Goal: Information Seeking & Learning: Understand process/instructions

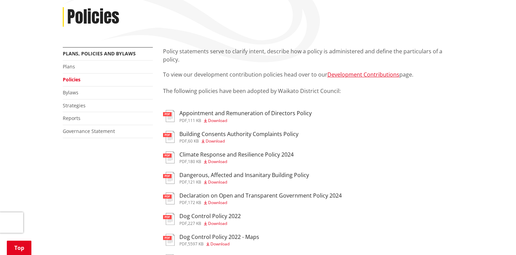
scroll to position [116, 0]
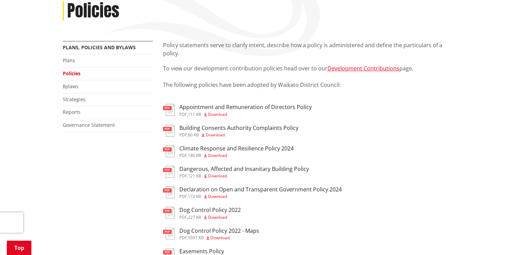
click at [248, 128] on h3 "Building Consents Authority Complaints Policy" at bounding box center [238, 128] width 119 height 6
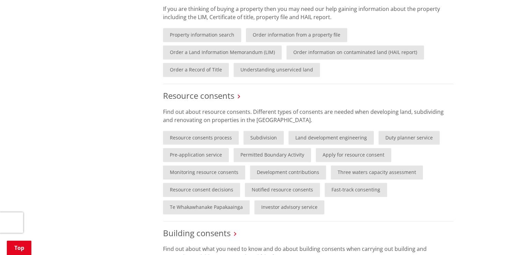
scroll to position [362, 0]
drag, startPoint x: 273, startPoint y: 152, endPoint x: 260, endPoint y: 155, distance: 12.9
click at [260, 155] on link "Permitted Boundary Activity" at bounding box center [272, 154] width 77 height 14
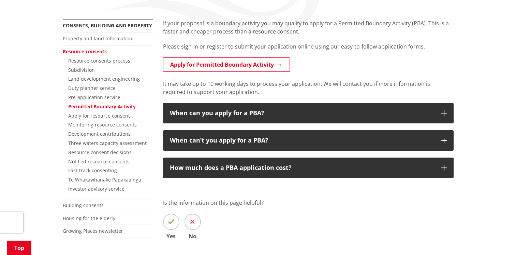
scroll to position [139, 0]
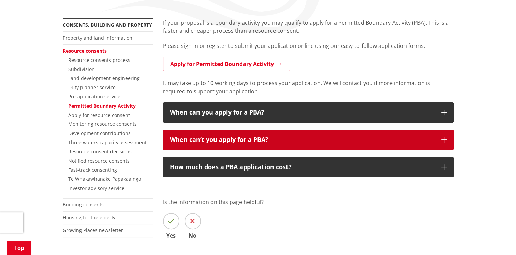
drag, startPoint x: 448, startPoint y: 141, endPoint x: 400, endPoint y: 144, distance: 47.8
click at [400, 144] on button "When can’t you apply for a PBA?" at bounding box center [308, 139] width 291 height 20
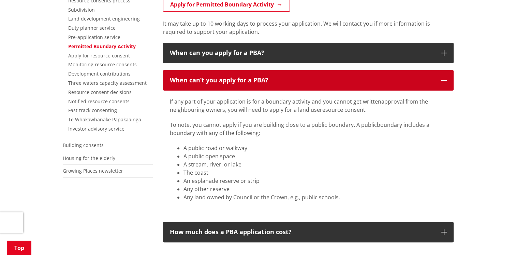
scroll to position [199, 0]
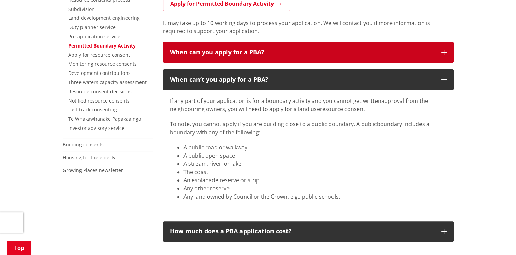
click at [441, 50] on button "When can you apply for a PBA?" at bounding box center [308, 52] width 291 height 20
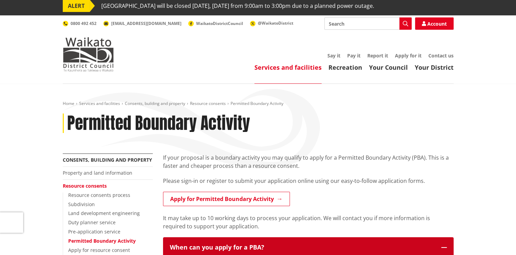
scroll to position [4, 0]
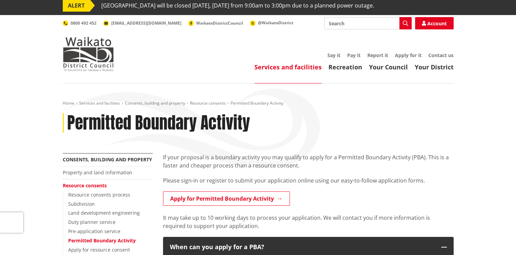
click at [332, 29] on div "Toggle search Toggle navigation Services and facilities Recreation Your Council…" at bounding box center [258, 44] width 401 height 54
type input "boundary rules"
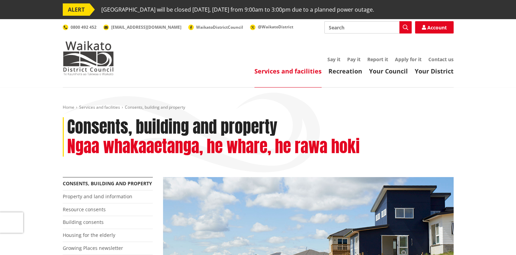
click at [354, 148] on h2 "Ngaa whakaaetanga, he whare, he rawa hoki" at bounding box center [213, 146] width 293 height 20
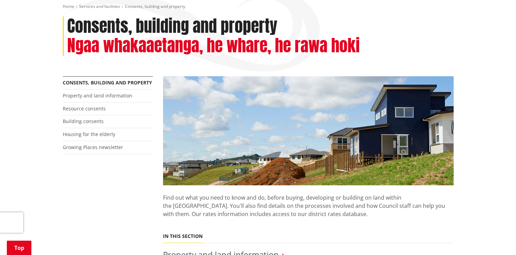
scroll to position [102, 0]
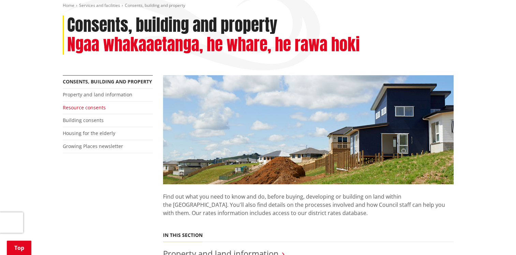
click at [90, 109] on link "Resource consents" at bounding box center [84, 107] width 43 height 6
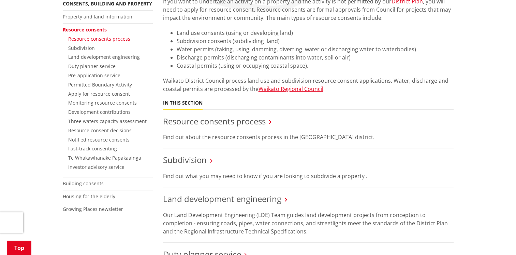
scroll to position [171, 0]
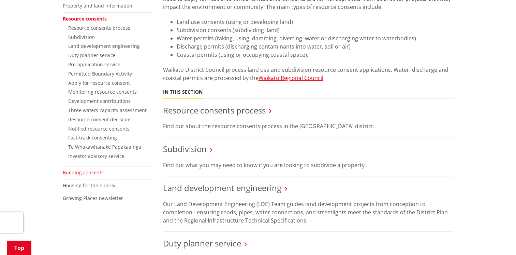
click at [83, 171] on link "Building consents" at bounding box center [83, 172] width 41 height 6
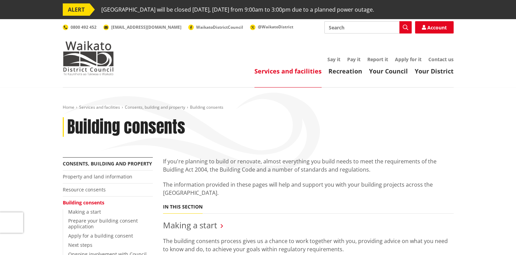
click at [281, 71] on link "Services and facilities" at bounding box center [288, 71] width 67 height 8
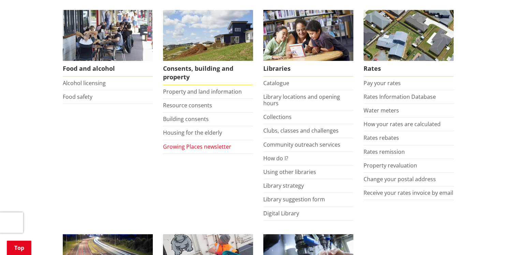
scroll to position [281, 0]
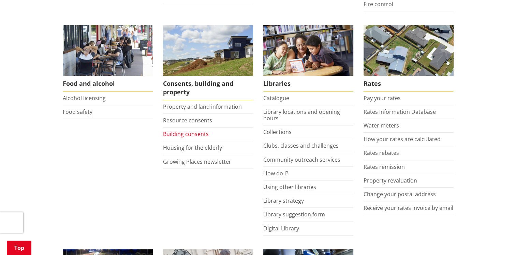
click at [194, 133] on link "Building consents" at bounding box center [186, 134] width 46 height 8
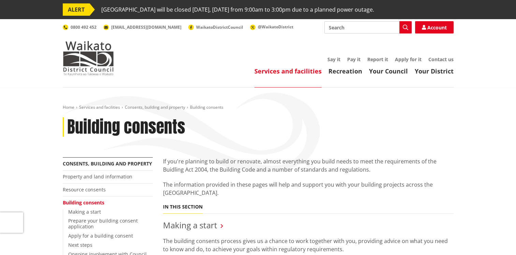
scroll to position [1, 0]
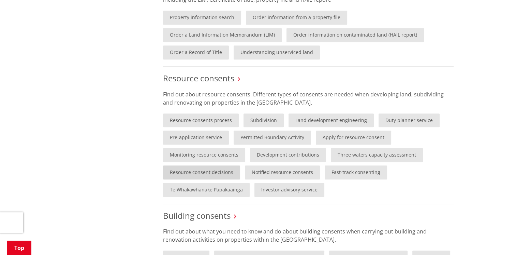
scroll to position [386, 0]
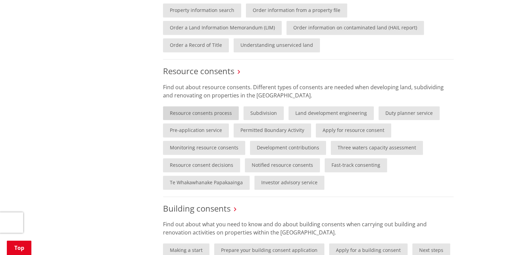
click at [212, 111] on link "Resource consents process" at bounding box center [201, 113] width 76 height 14
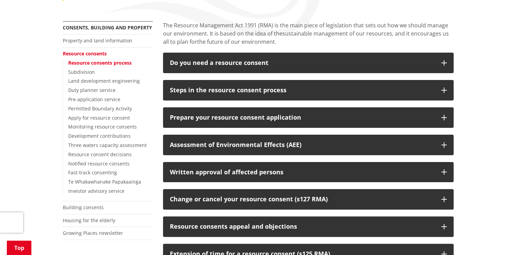
scroll to position [136, 0]
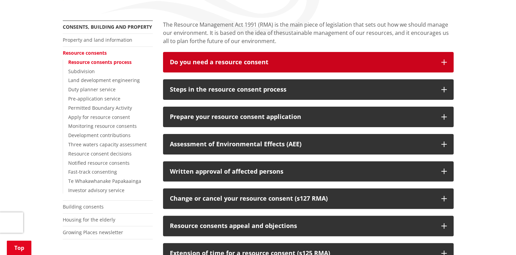
click at [448, 68] on button "Do you need a resource consent" at bounding box center [308, 62] width 291 height 20
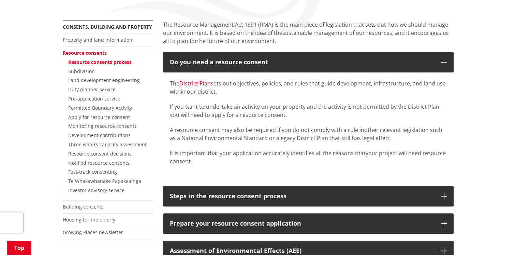
click at [189, 84] on link "District Plan" at bounding box center [194, 84] width 31 height 8
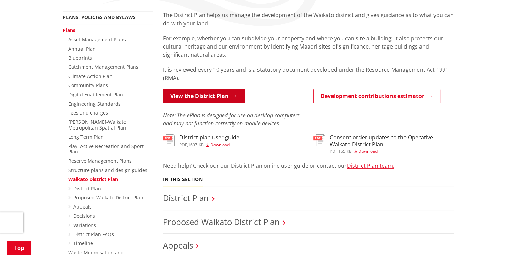
scroll to position [134, 0]
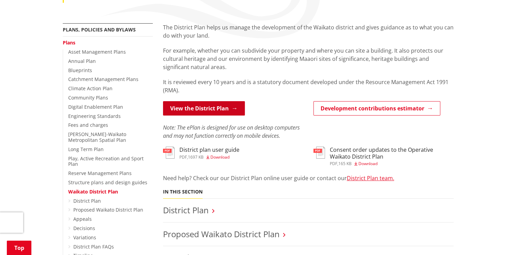
click at [205, 115] on link "View the District Plan" at bounding box center [204, 108] width 82 height 14
click at [204, 105] on link "View the District Plan" at bounding box center [204, 108] width 82 height 14
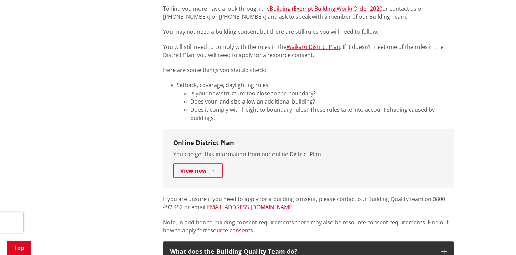
scroll to position [349, 0]
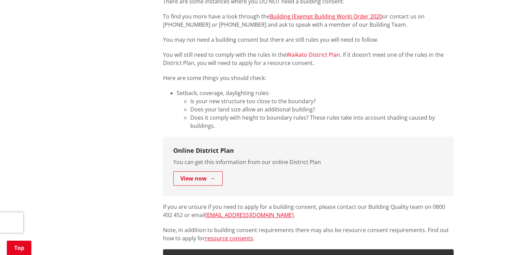
click at [304, 51] on link "Waikato District Plan" at bounding box center [314, 55] width 54 height 8
click at [308, 172] on div "Online District Plan You can get this information from our online District Plan…" at bounding box center [308, 166] width 291 height 59
click at [358, 160] on p "You can get this information from our online District Plan" at bounding box center [308, 162] width 270 height 8
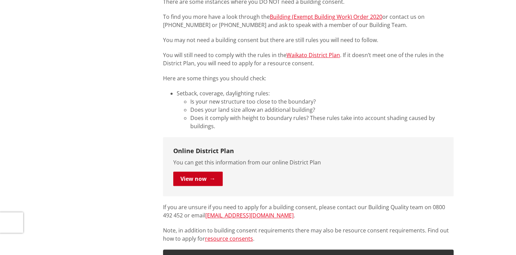
click at [191, 179] on link "View now" at bounding box center [197, 178] width 49 height 14
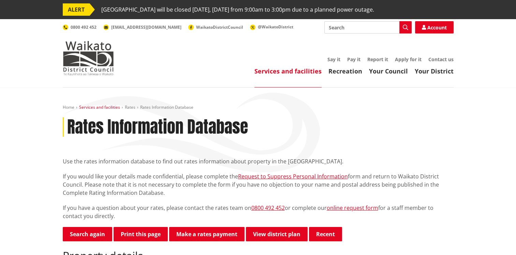
scroll to position [1, 0]
